Goal: Contribute content

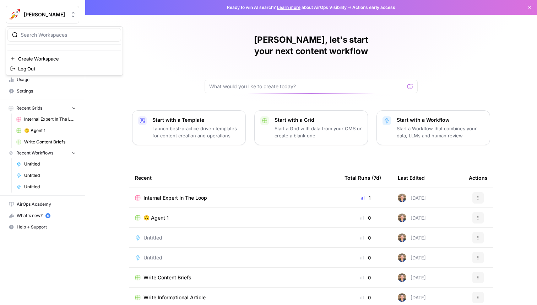
click at [48, 14] on span "[PERSON_NAME]" at bounding box center [45, 14] width 43 height 7
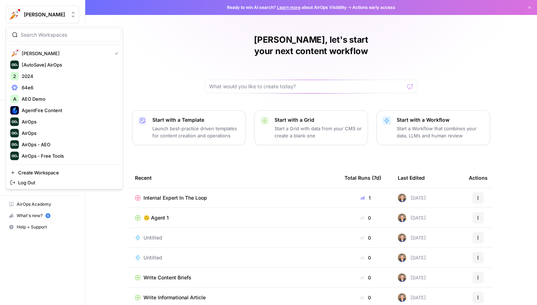
click at [176, 51] on div "[PERSON_NAME], let's start your next content workflow Start with a Template Lau…" at bounding box center [311, 169] width 452 height 338
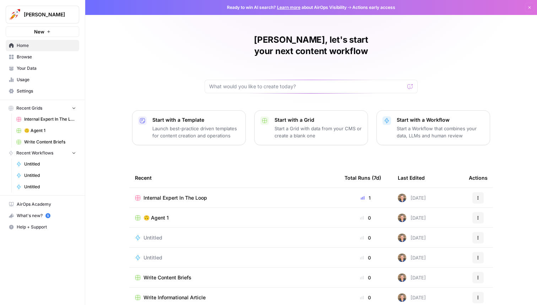
click at [57, 56] on span "Browse" at bounding box center [46, 57] width 59 height 6
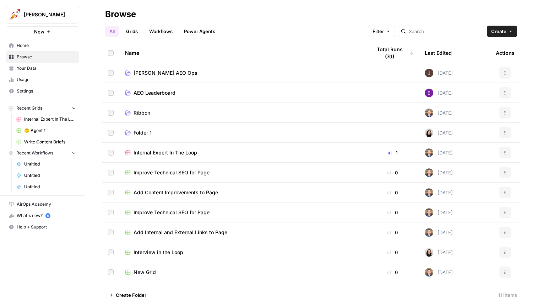
click at [49, 68] on span "Your Data" at bounding box center [46, 68] width 59 height 6
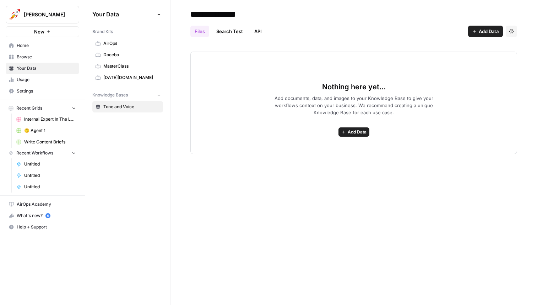
click at [113, 63] on span "MasterClass" at bounding box center [131, 66] width 56 height 6
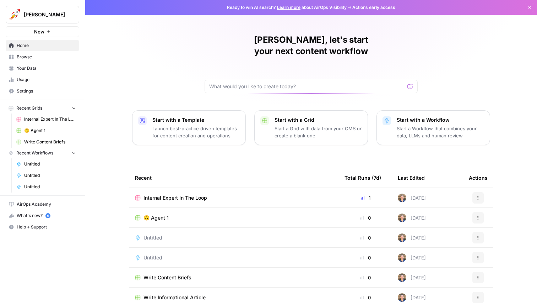
click at [30, 67] on span "Your Data" at bounding box center [46, 68] width 59 height 6
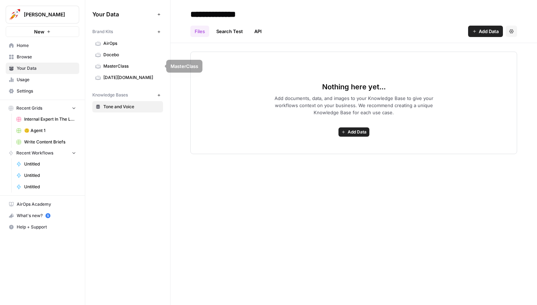
click at [117, 45] on span "AirOps" at bounding box center [131, 43] width 56 height 6
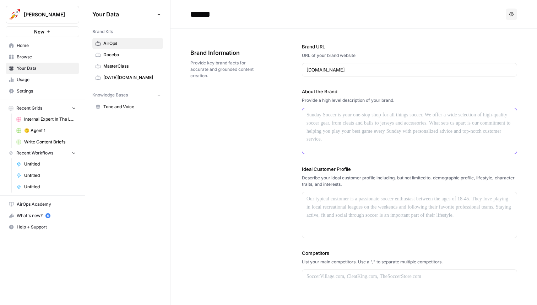
click at [336, 125] on div at bounding box center [409, 130] width 215 height 45
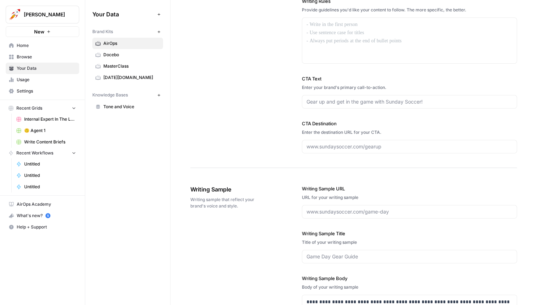
scroll to position [942, 0]
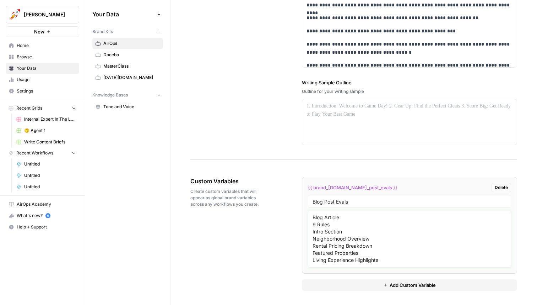
click at [339, 230] on textarea "Blog Article 9 Rules Intro Section Neighborhood Overview Rental Pricing Breakdo…" at bounding box center [410, 239] width 194 height 50
click at [339, 113] on div at bounding box center [409, 121] width 215 height 45
click at [249, 129] on div "**********" at bounding box center [353, 6] width 327 height 307
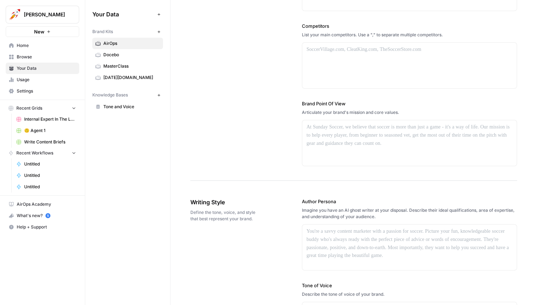
scroll to position [0, 0]
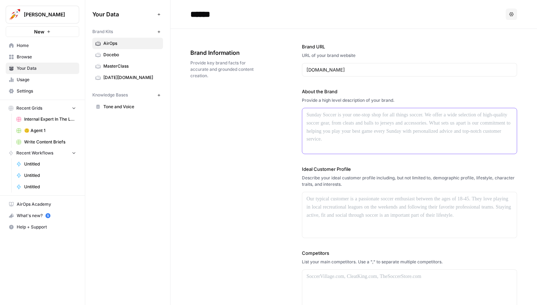
click at [323, 117] on p at bounding box center [410, 115] width 206 height 8
click at [259, 117] on div "Brand Information Provide key brand facts for accurate and grounded content cre…" at bounding box center [353, 218] width 327 height 378
click at [247, 122] on div "Brand Information Provide key brand facts for accurate and grounded content cre…" at bounding box center [353, 218] width 327 height 378
